Goal: Find specific page/section: Find specific page/section

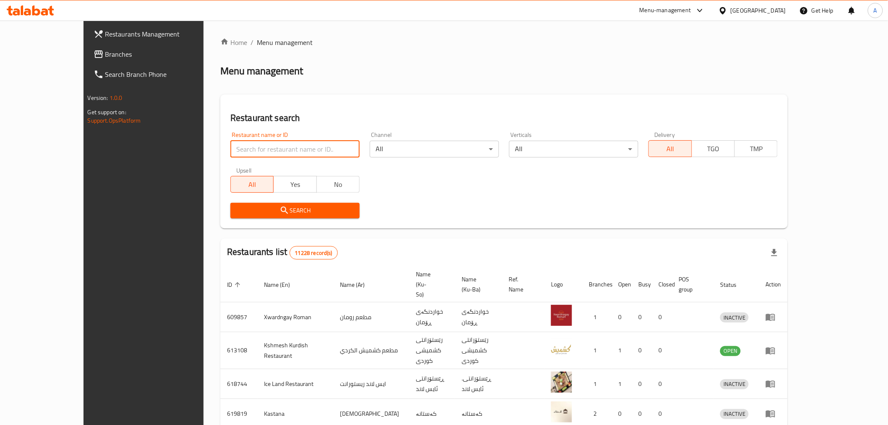
drag, startPoint x: 0, startPoint y: 0, endPoint x: 250, endPoint y: 150, distance: 291.7
click at [250, 150] on input "search" at bounding box center [295, 149] width 129 height 17
paste input "681695"
type input "681695"
click button "Search" at bounding box center [295, 211] width 129 height 16
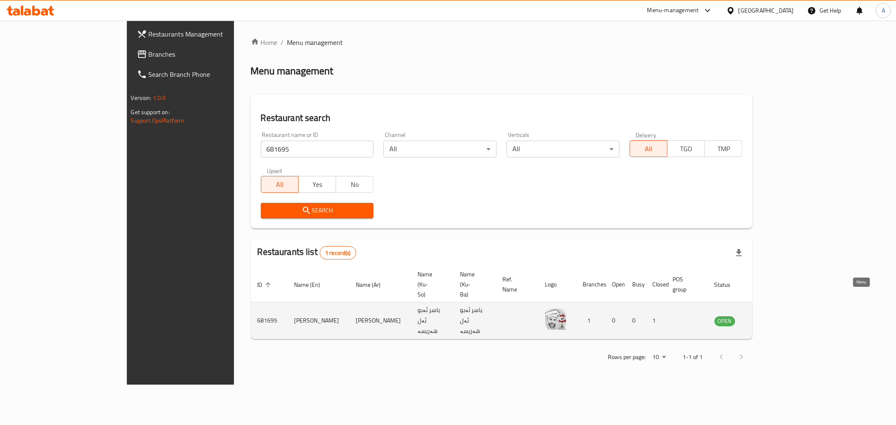
click at [768, 316] on icon "enhanced table" at bounding box center [763, 321] width 10 height 10
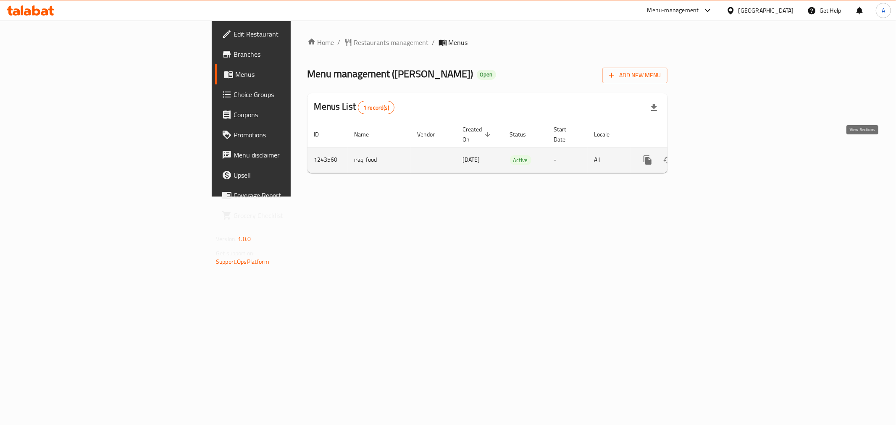
click at [718, 150] on link "enhanced table" at bounding box center [708, 160] width 20 height 20
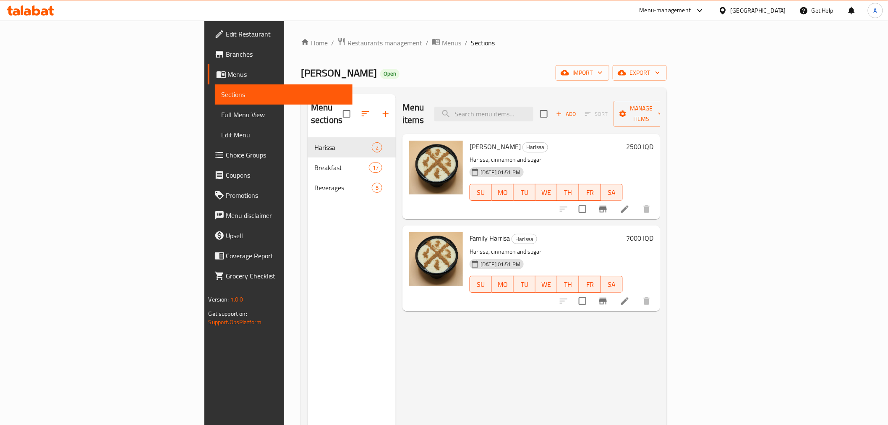
click at [226, 57] on span "Branches" at bounding box center [286, 54] width 120 height 10
